Goal: Task Accomplishment & Management: Manage account settings

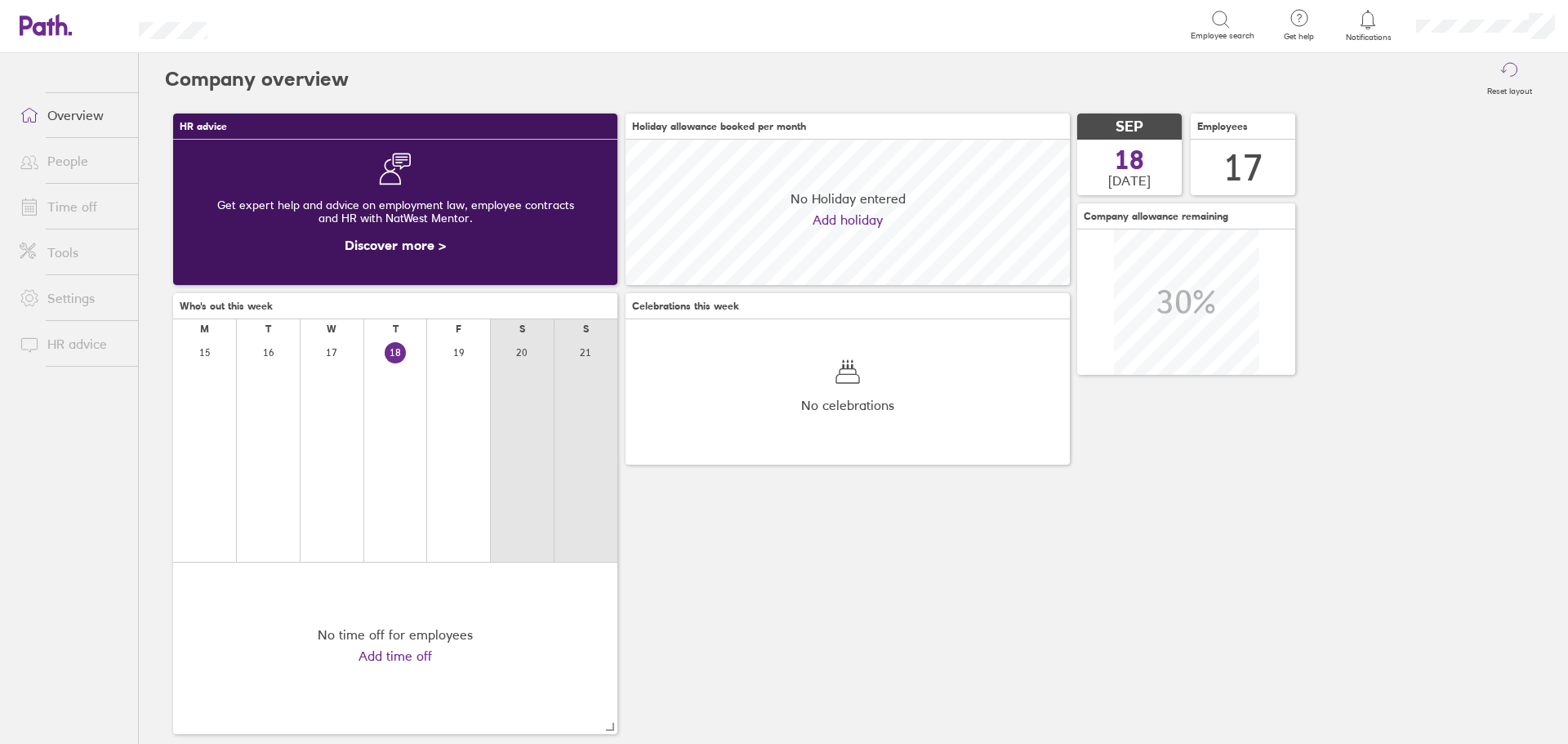
scroll to position [146, 445]
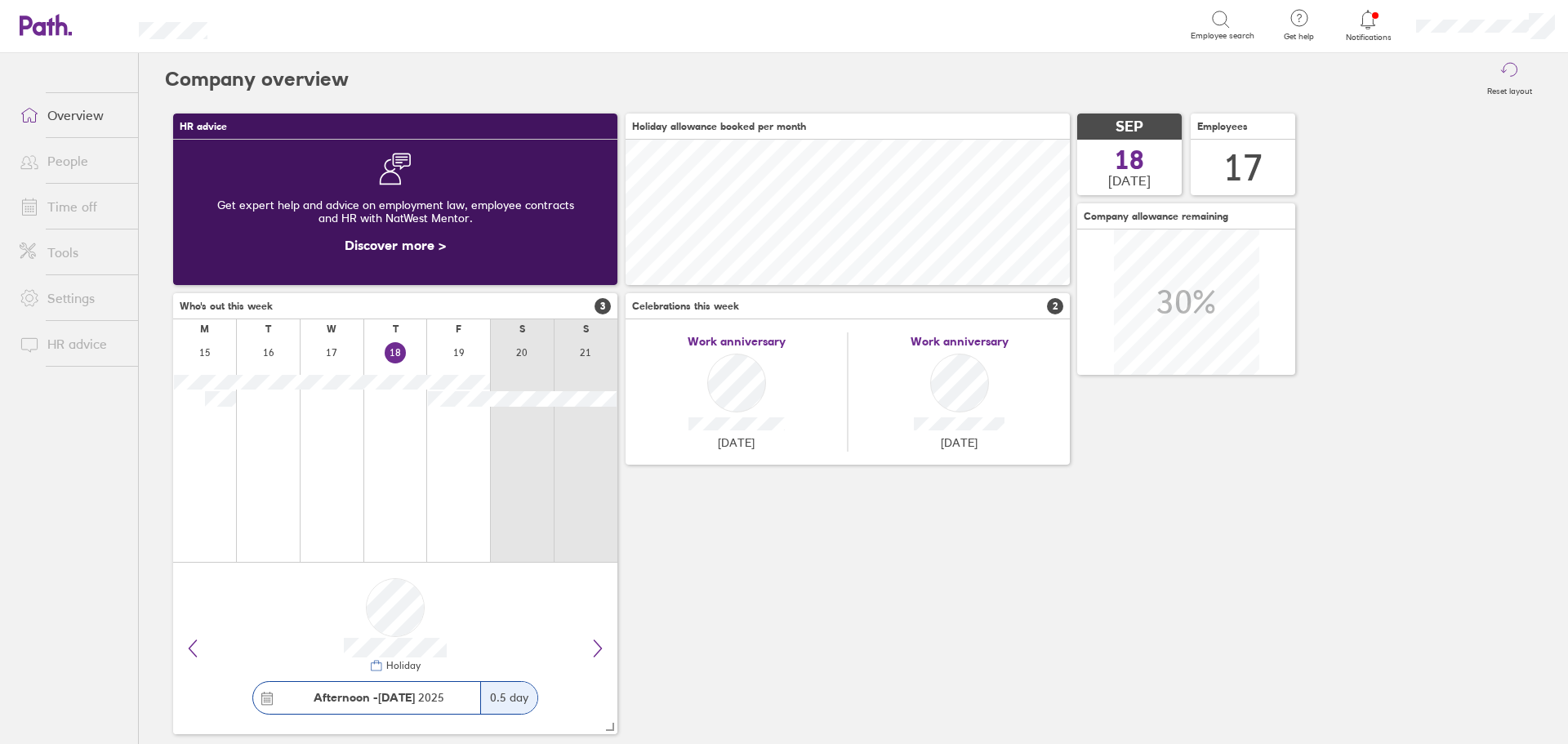
click at [92, 219] on link "Time off" at bounding box center [72, 207] width 131 height 33
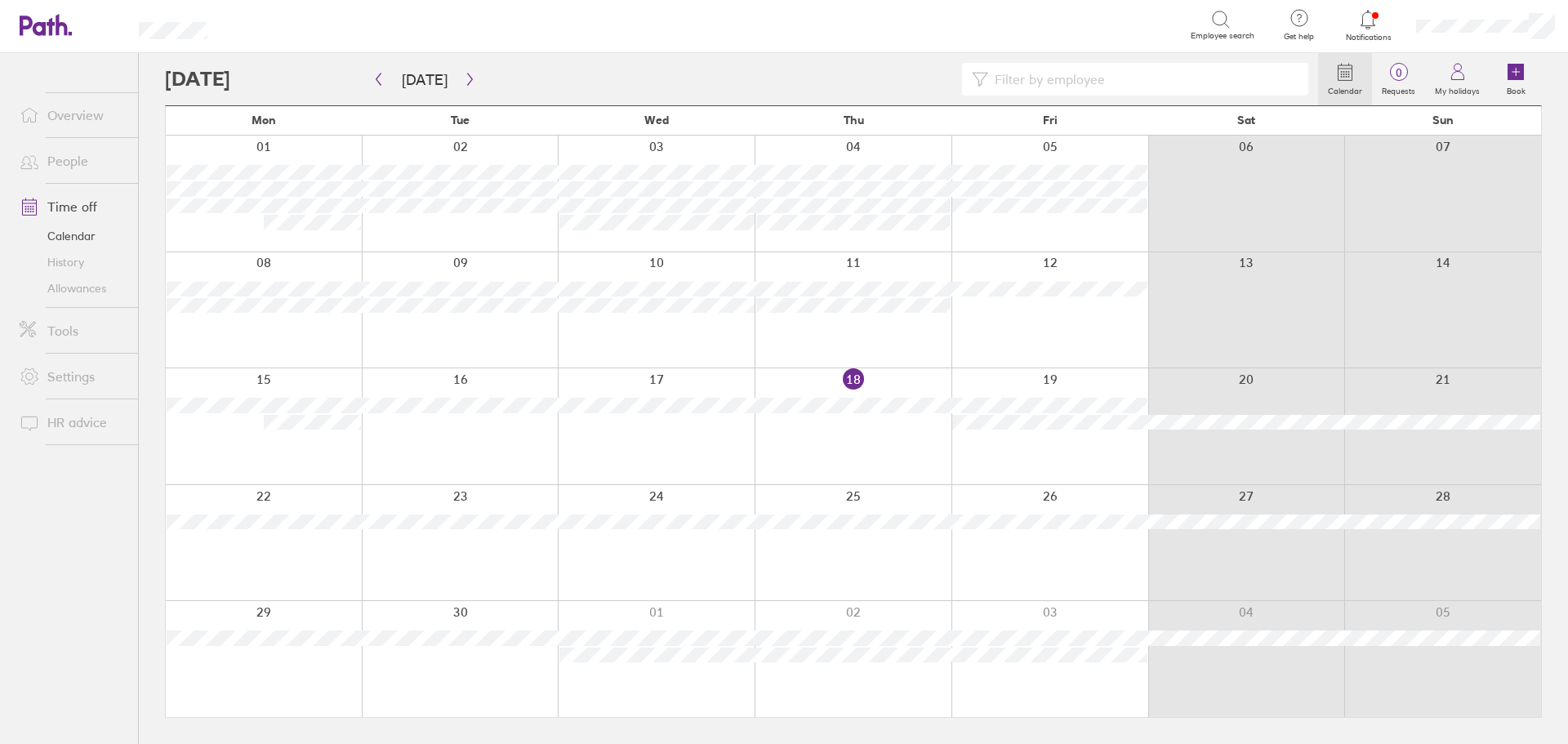
click at [110, 290] on link "Allowances" at bounding box center [72, 287] width 131 height 26
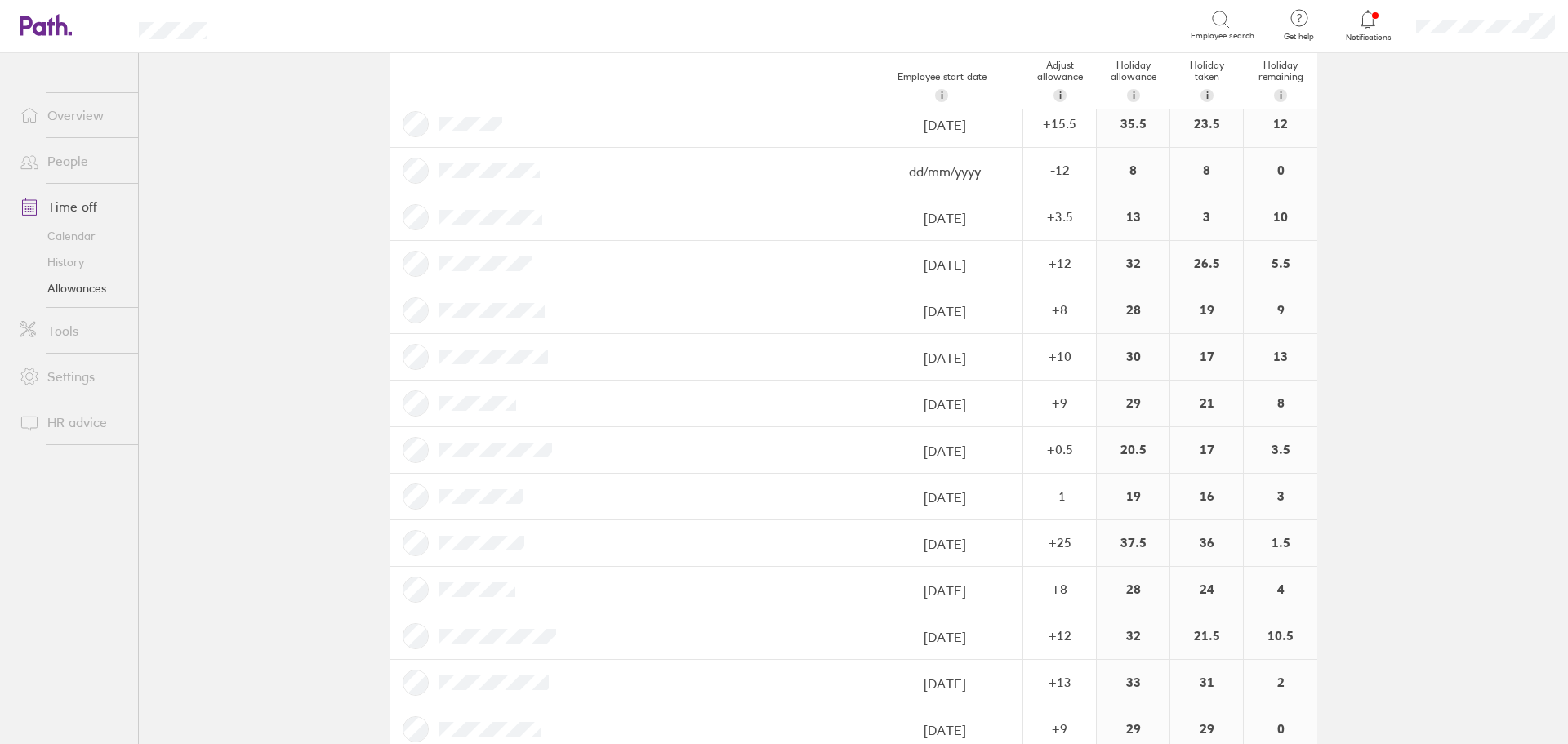
scroll to position [245, 0]
